Goal: Check status: Check status

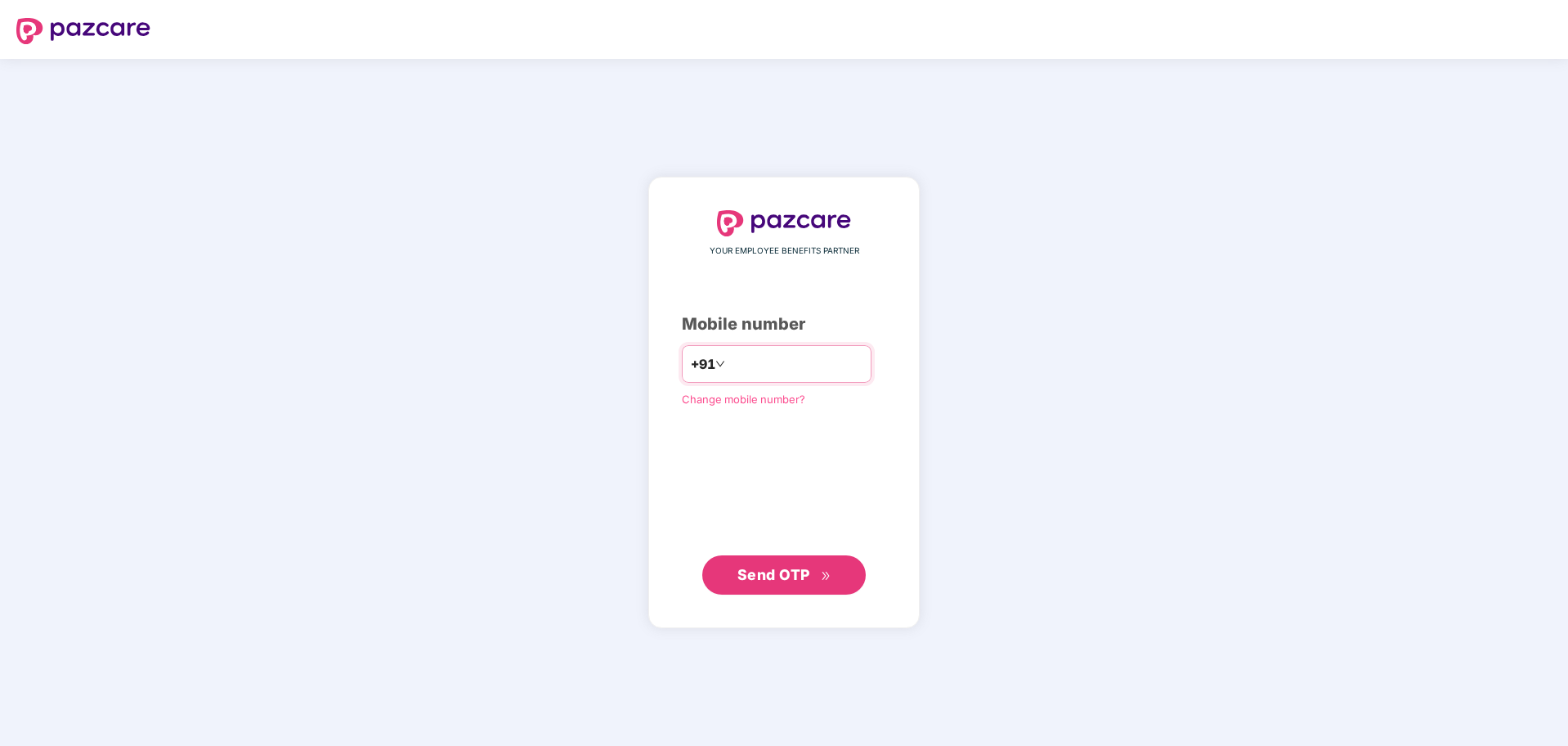
click at [728, 359] on input "number" at bounding box center [795, 364] width 134 height 26
type input "**********"
click at [794, 581] on span "Send OTP" at bounding box center [773, 574] width 73 height 17
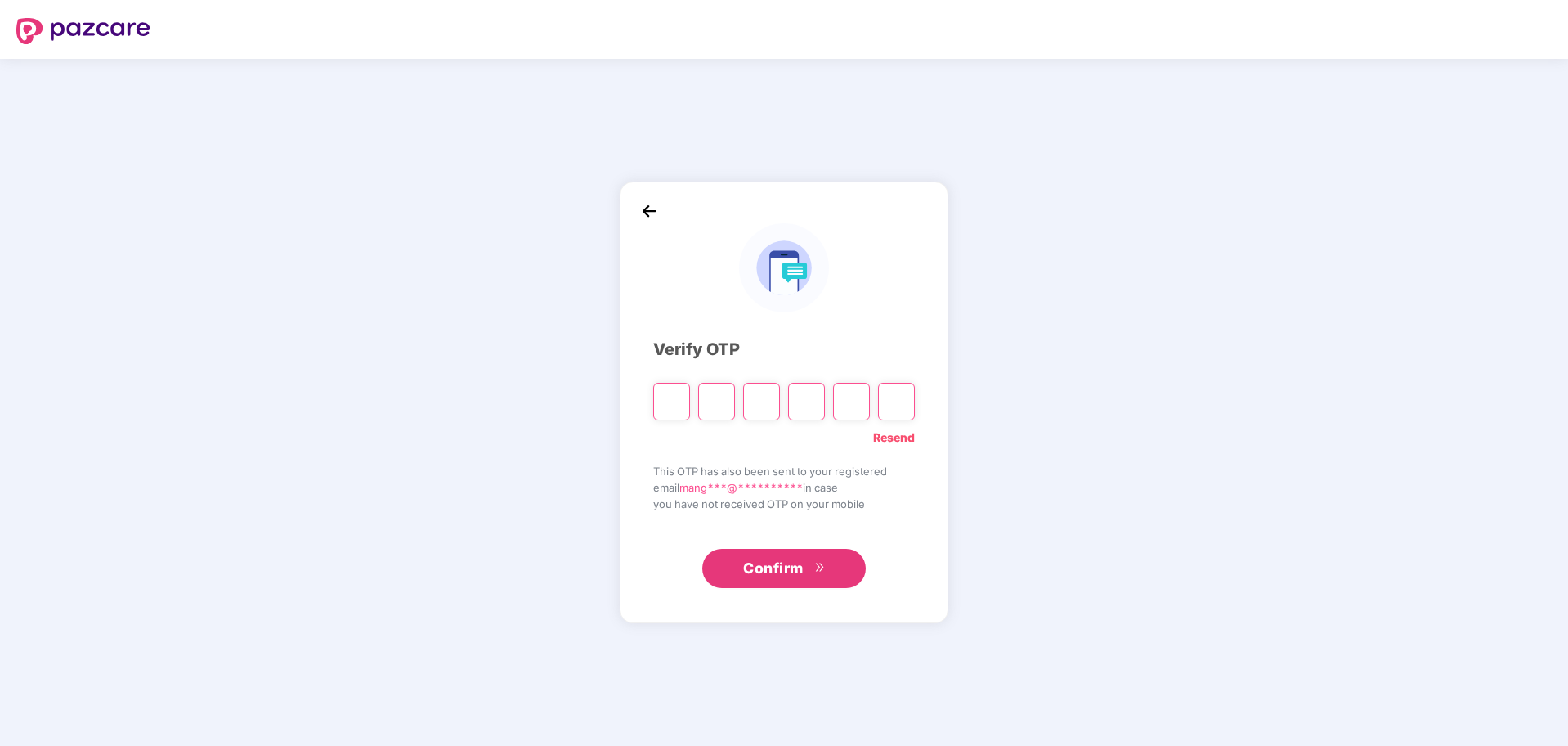
paste input "*"
type input "*"
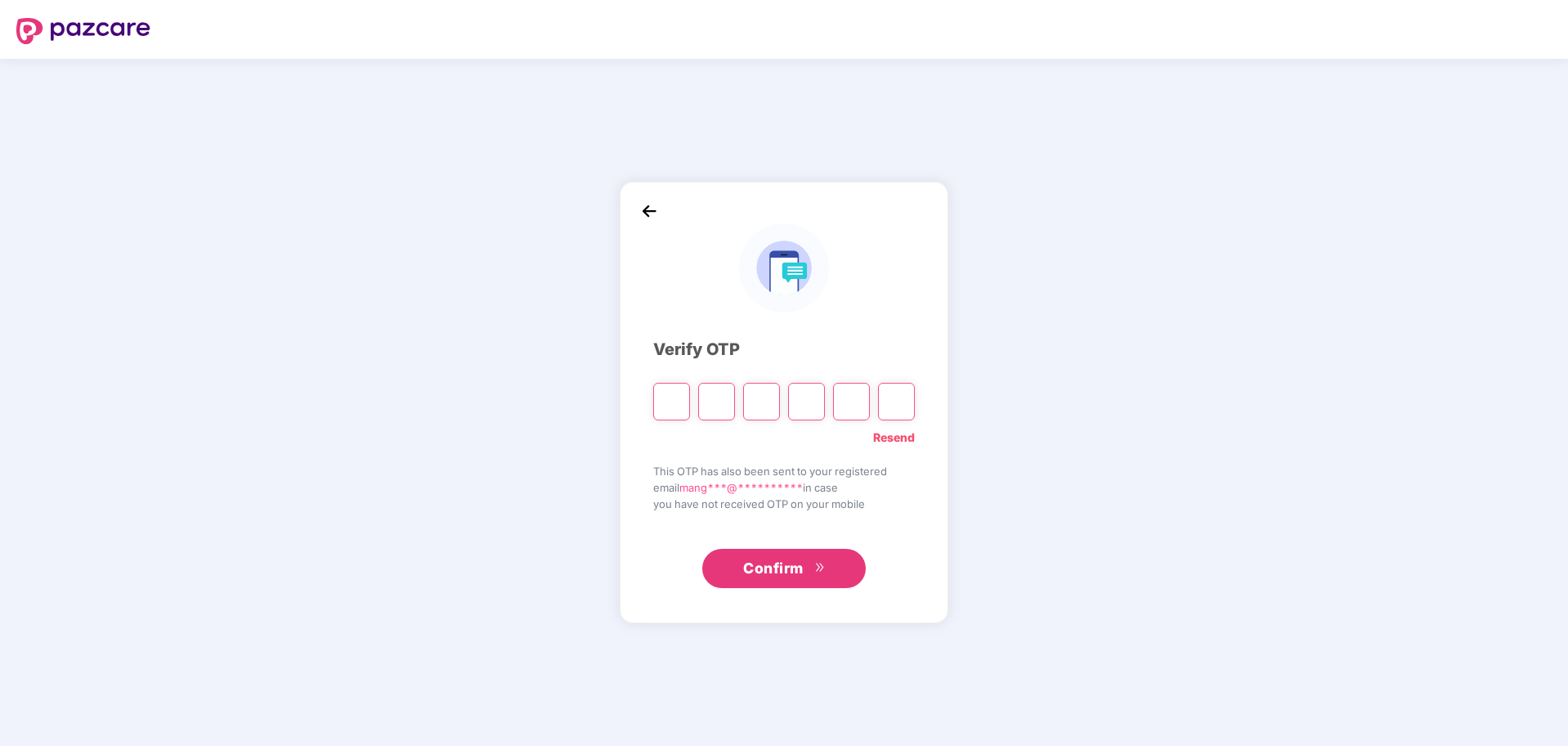
type input "*"
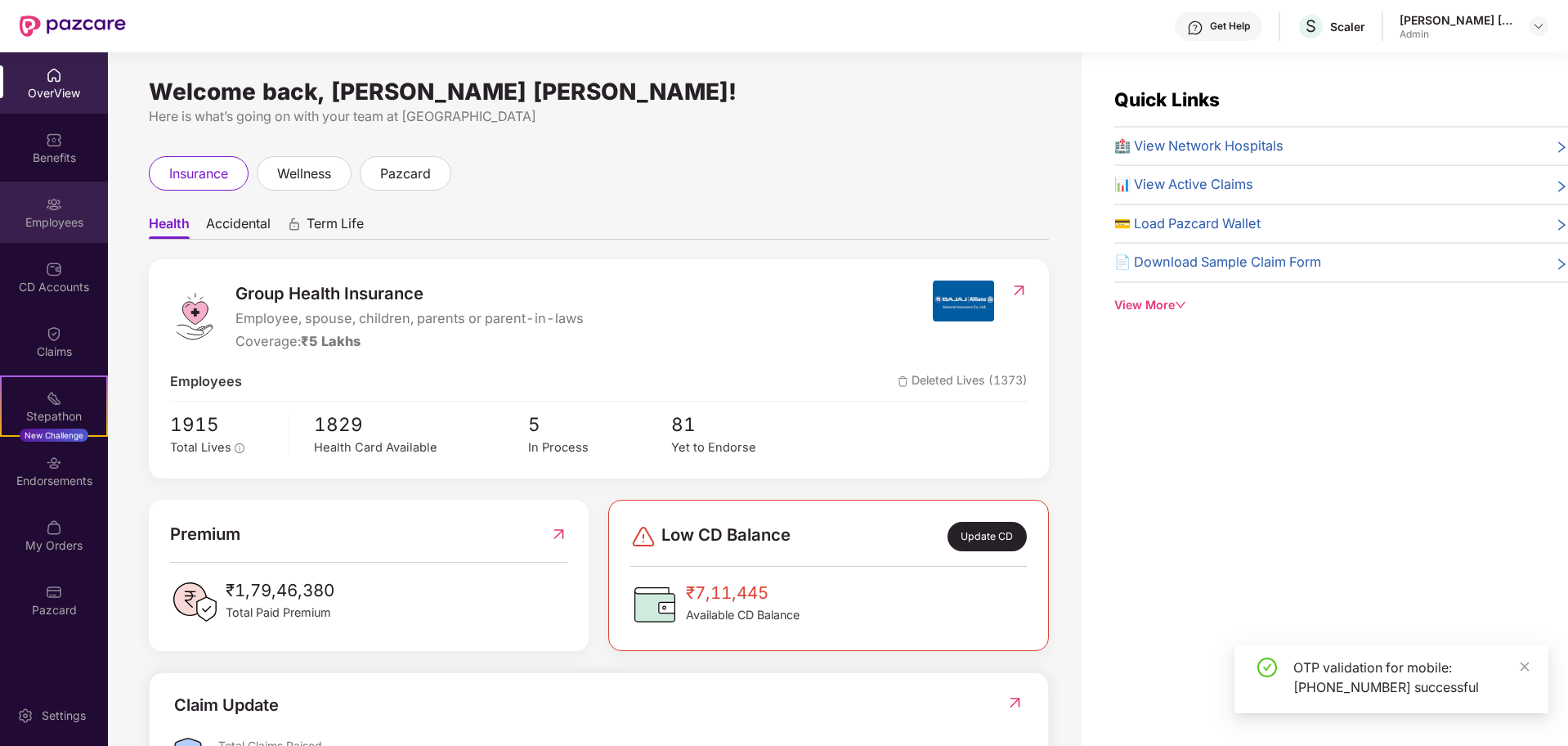
click at [43, 213] on div "Employees" at bounding box center [54, 212] width 108 height 61
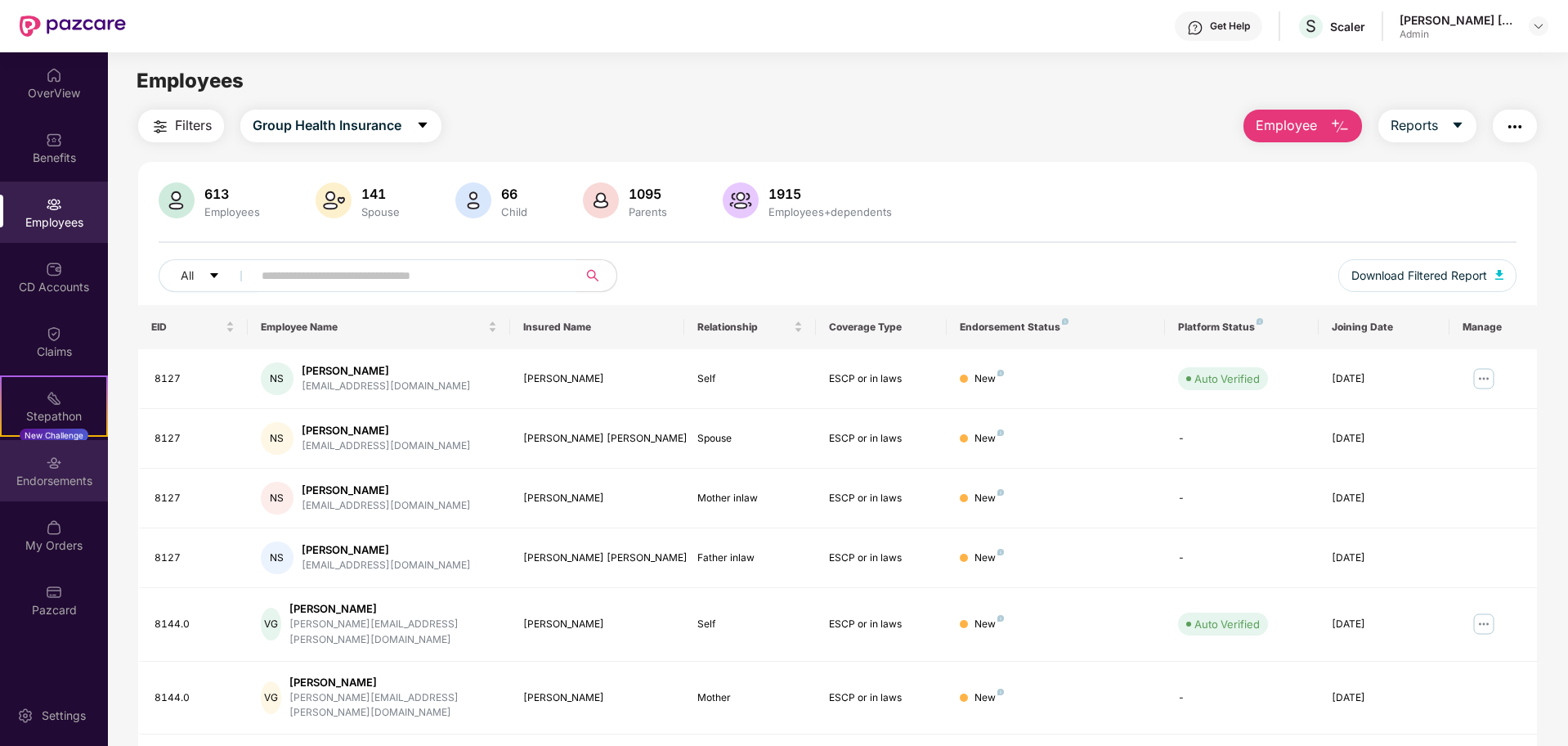
click at [65, 483] on div "Endorsements" at bounding box center [54, 480] width 108 height 16
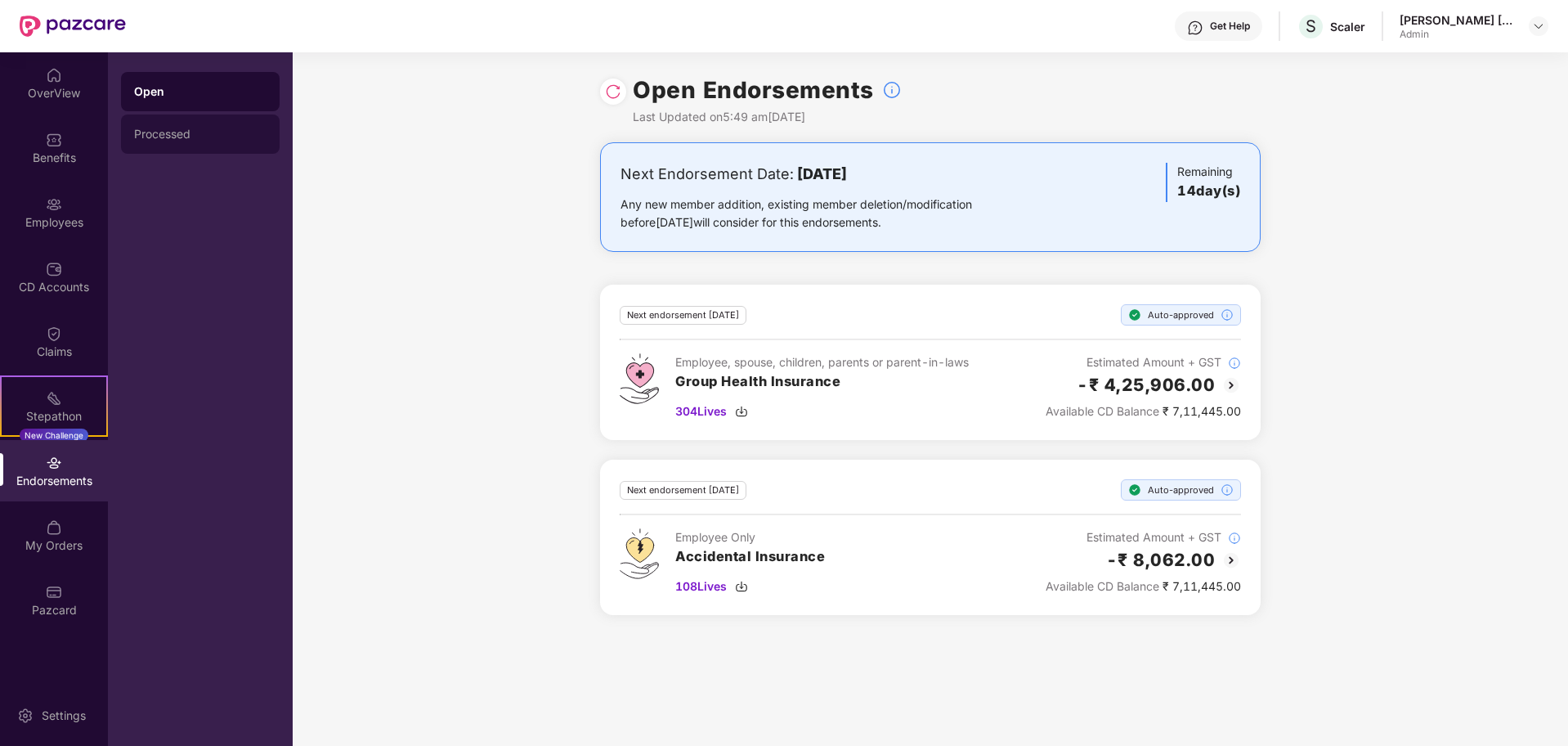
click at [184, 139] on div "Processed" at bounding box center [200, 134] width 132 height 13
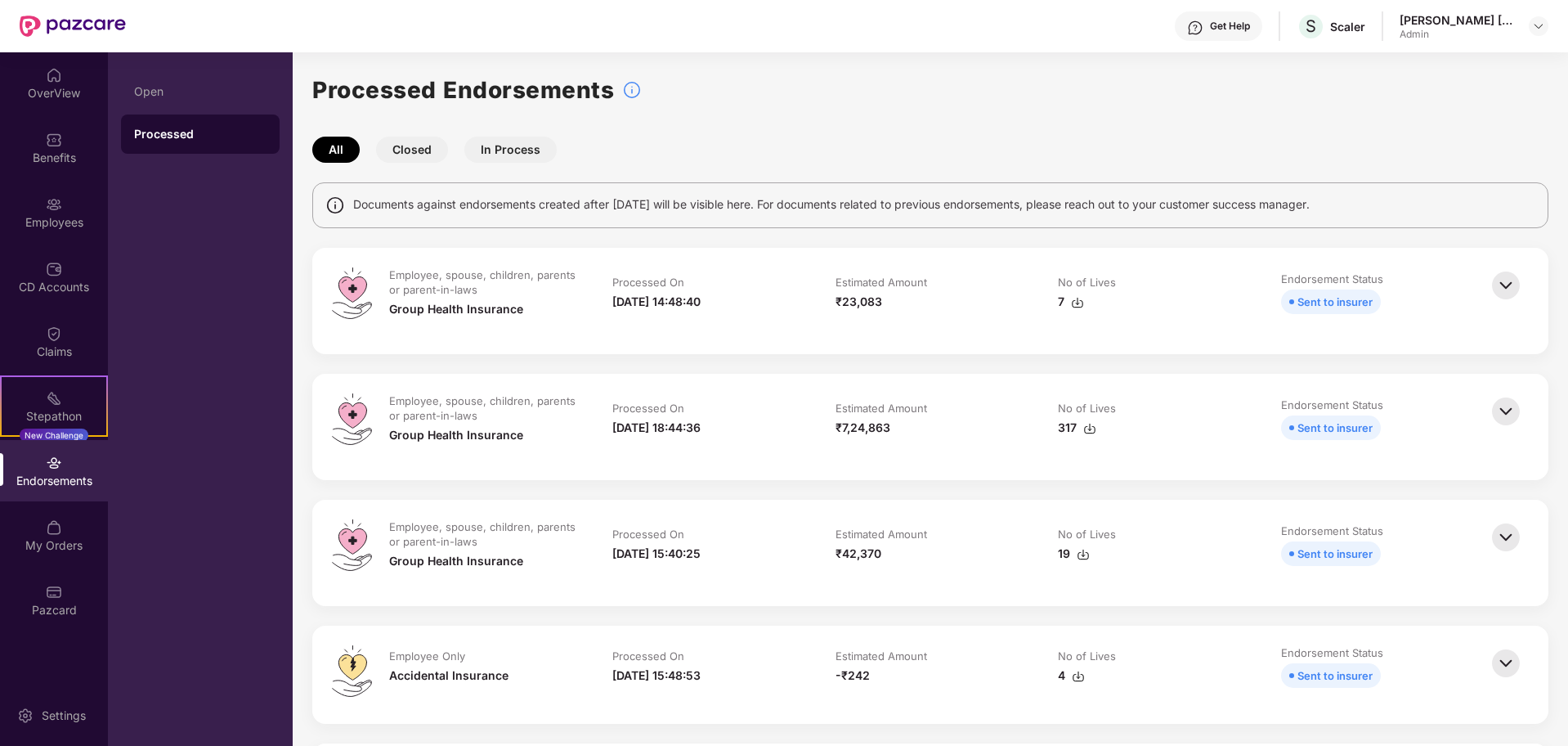
click at [408, 142] on button "Closed" at bounding box center [412, 149] width 72 height 26
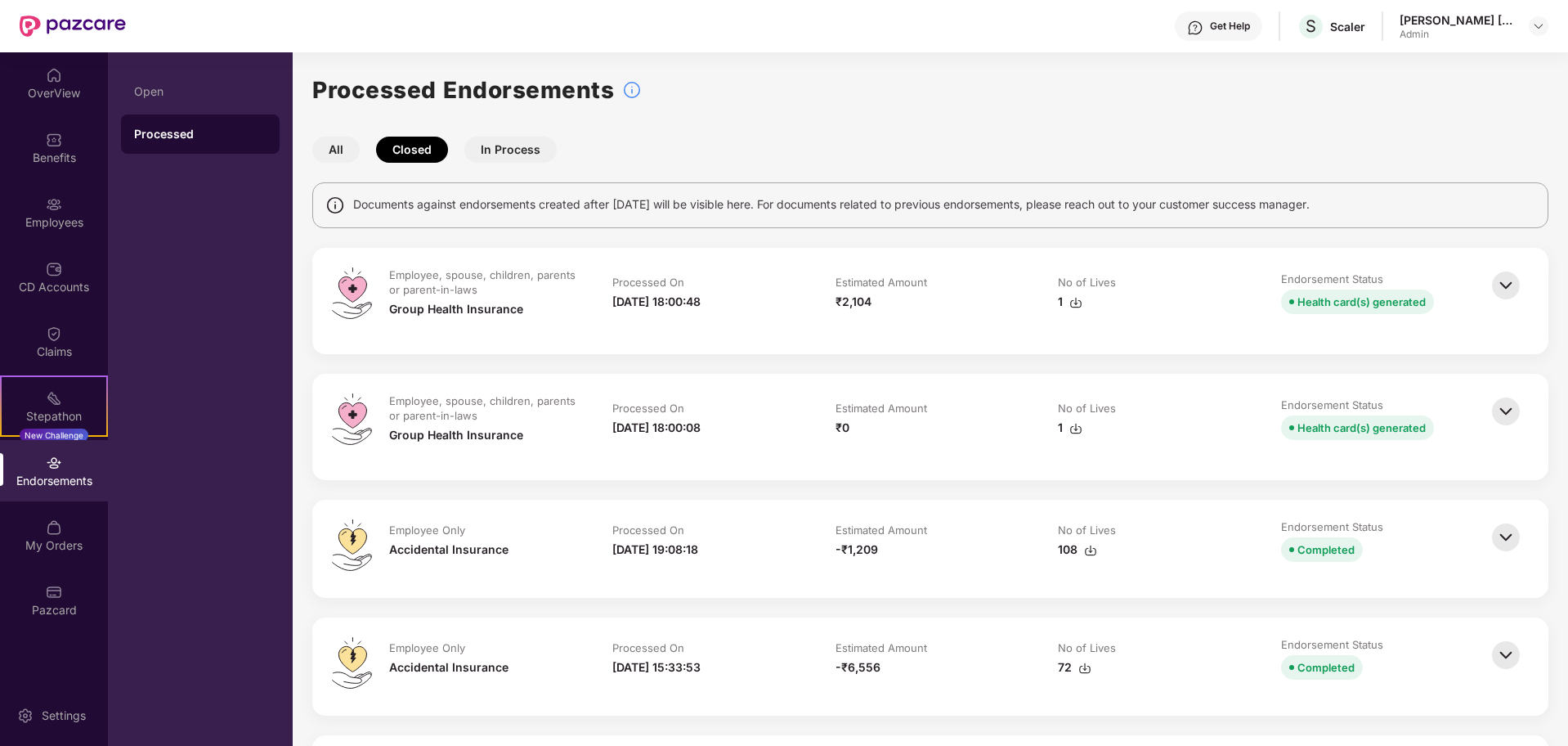
click at [1497, 287] on img at bounding box center [1506, 286] width 36 height 36
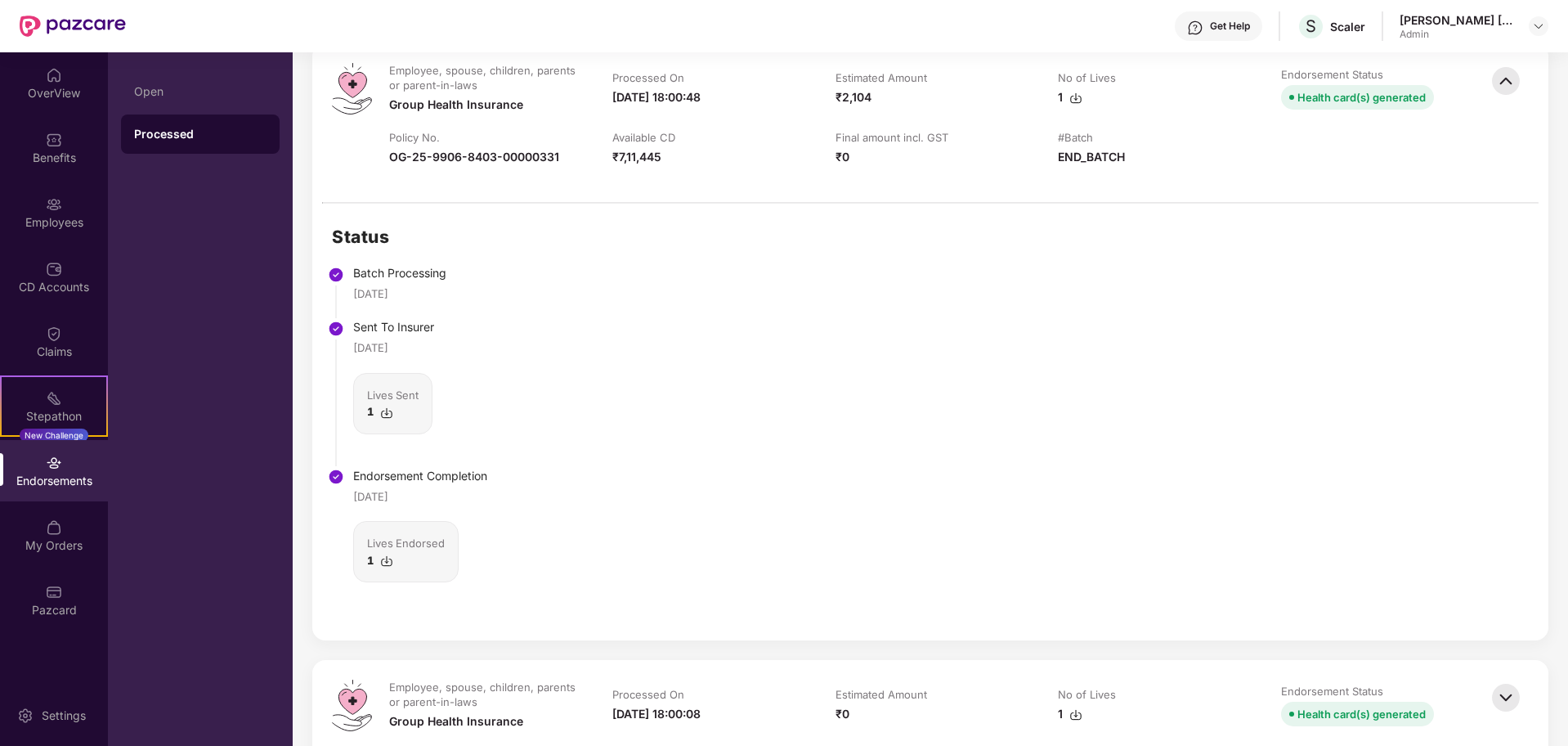
scroll to position [511, 0]
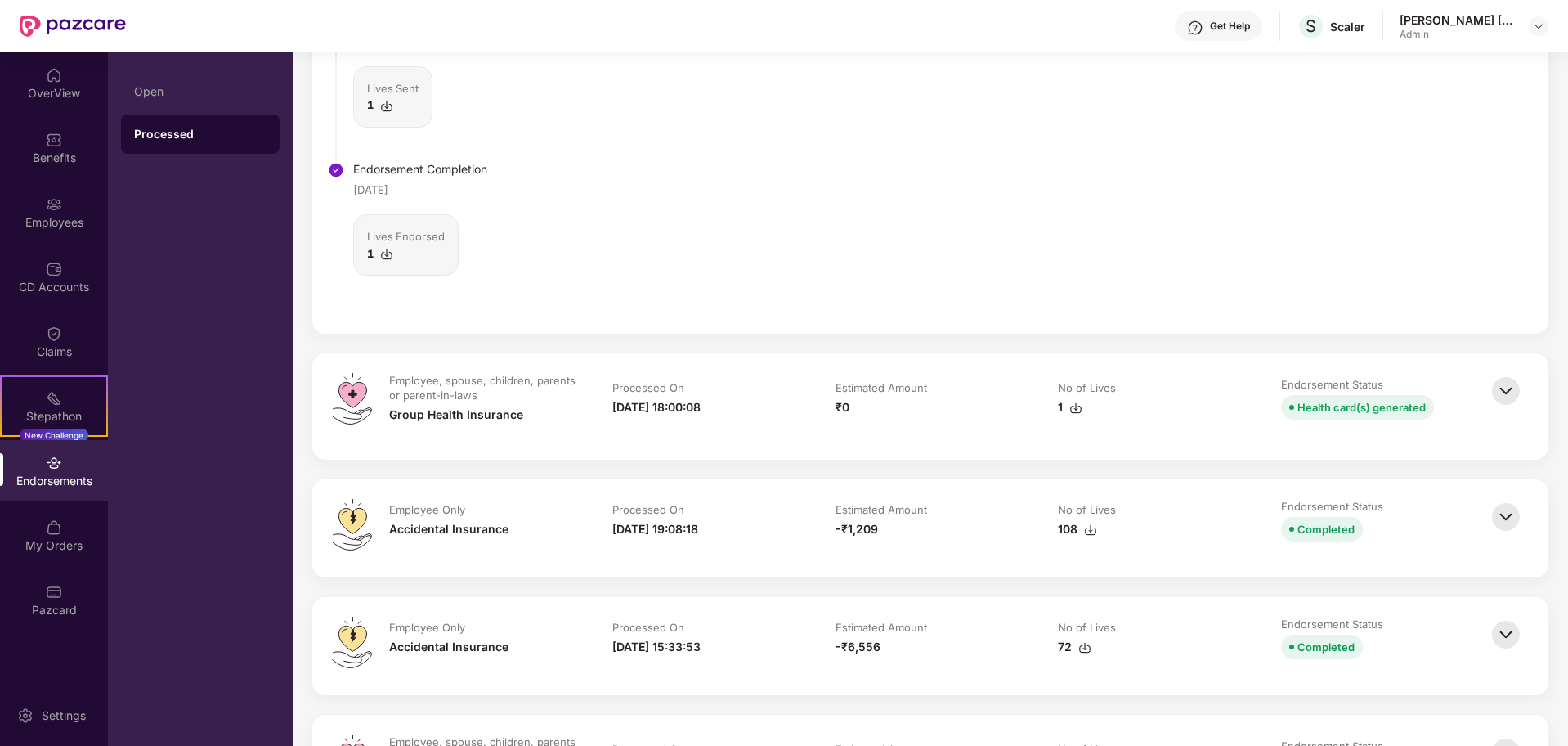
click at [1505, 516] on img at bounding box center [1506, 516] width 36 height 36
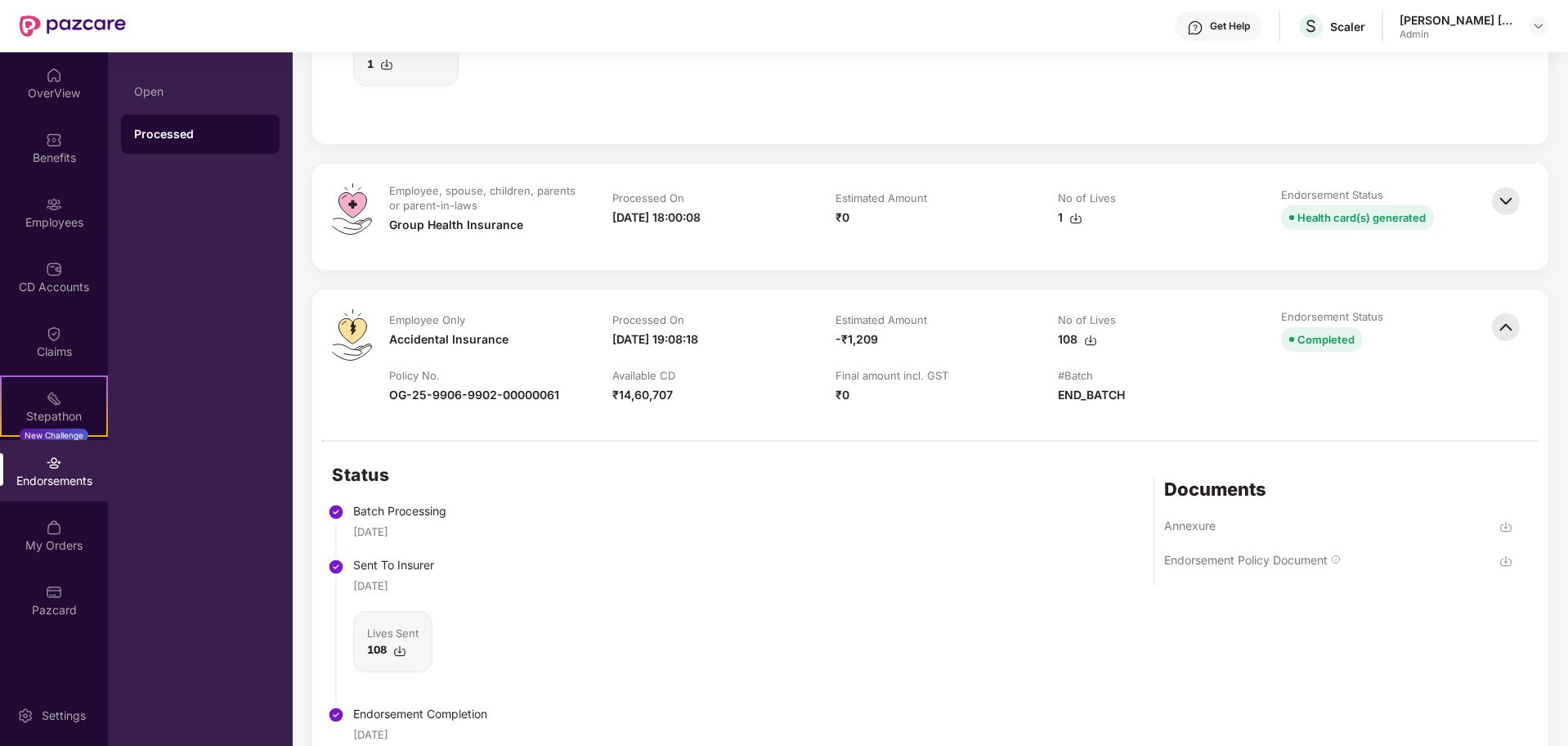
scroll to position [614, 0]
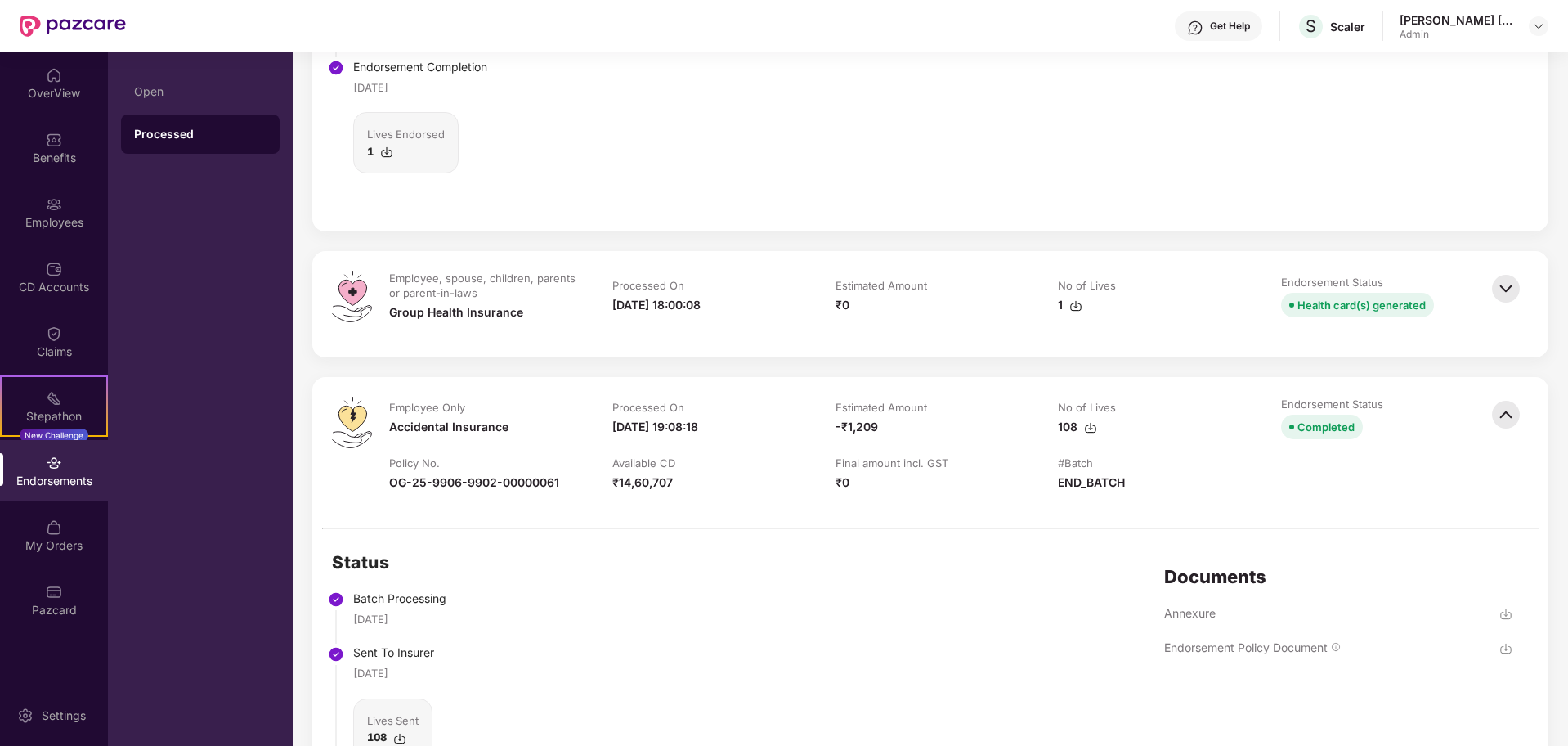
click at [1508, 286] on img at bounding box center [1506, 288] width 36 height 36
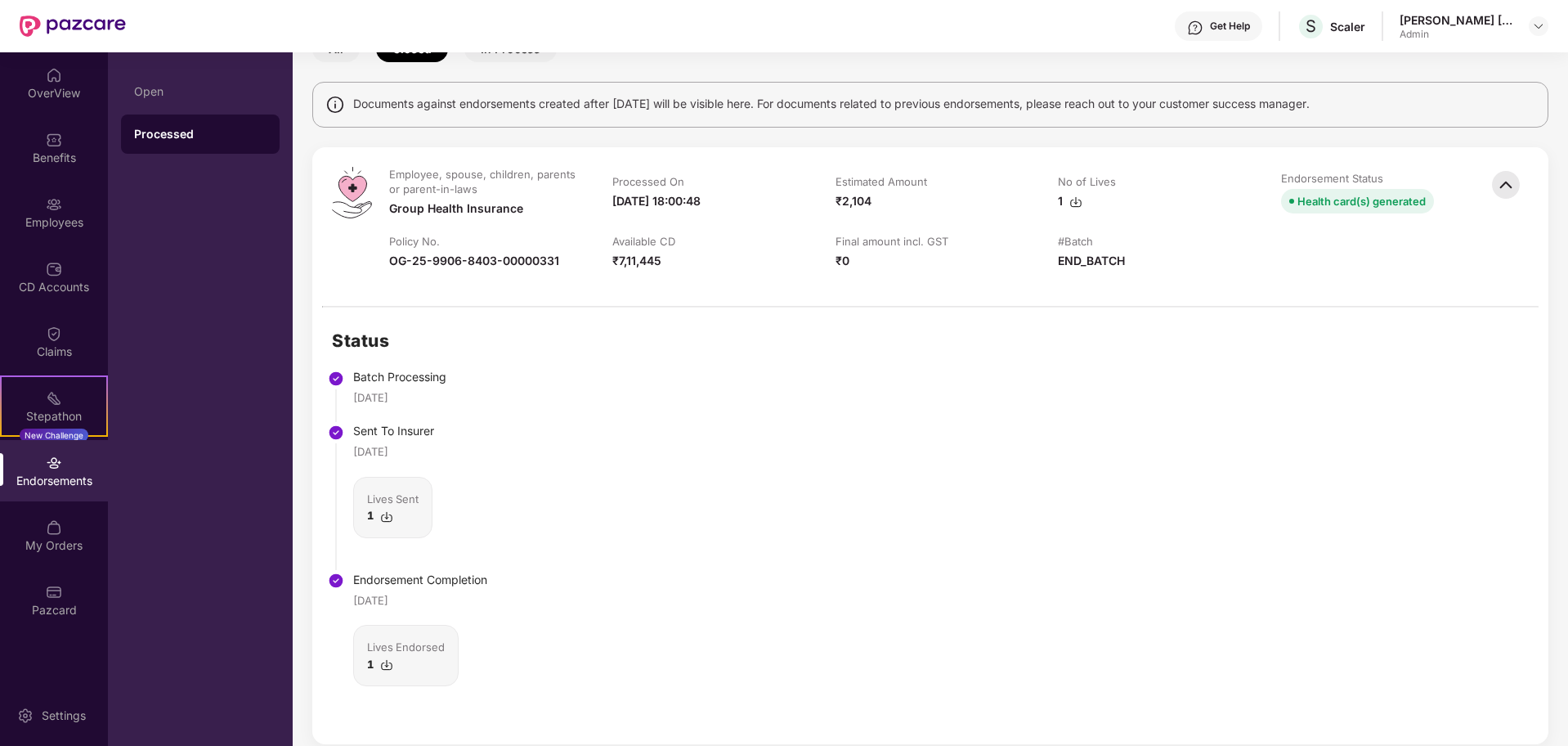
scroll to position [0, 0]
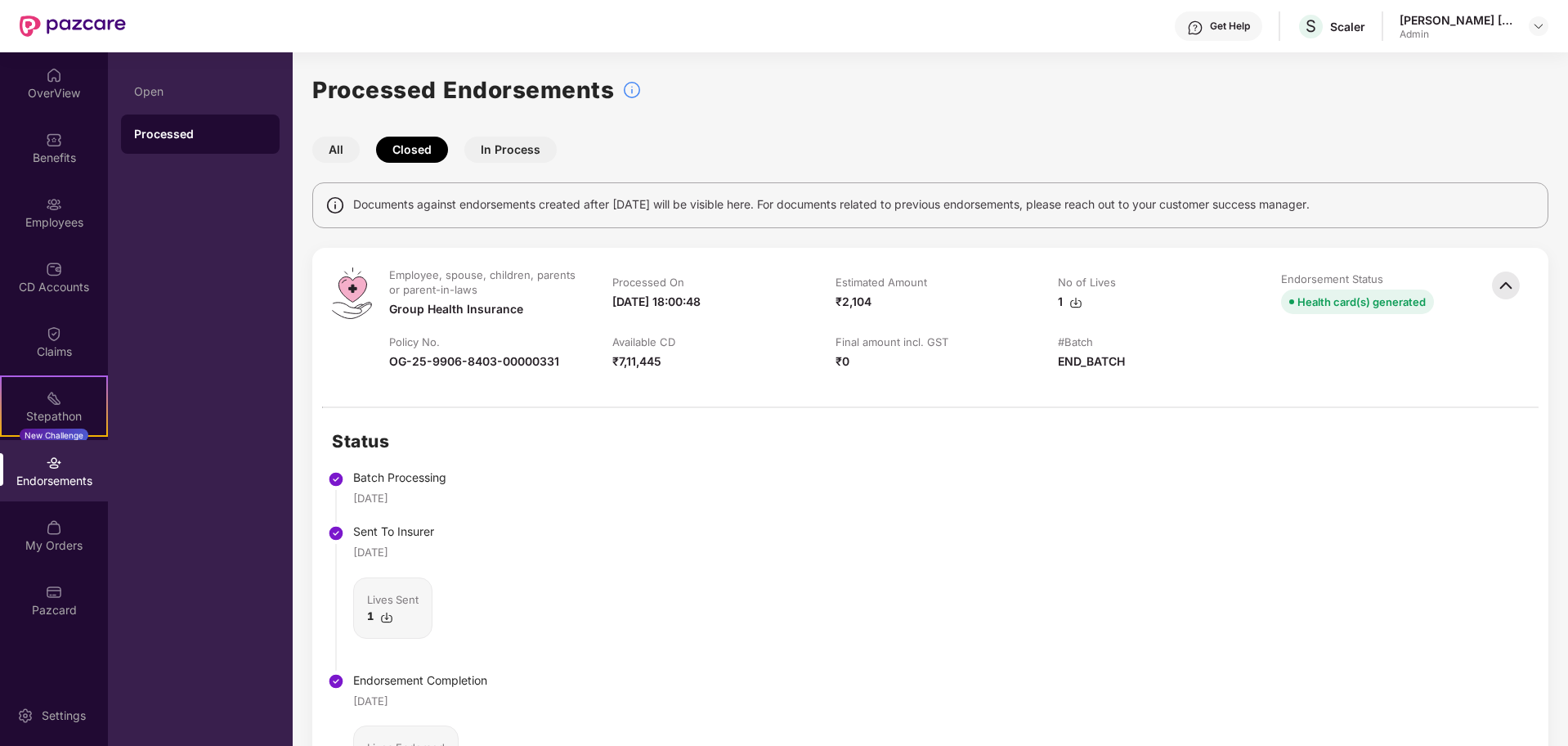
click at [987, 517] on div "Status Batch Processing [DATE] Sent To Insurer [DATE] Lives Sent 1 Endorsement …" at bounding box center [929, 627] width 1235 height 437
